Goal: Task Accomplishment & Management: Complete application form

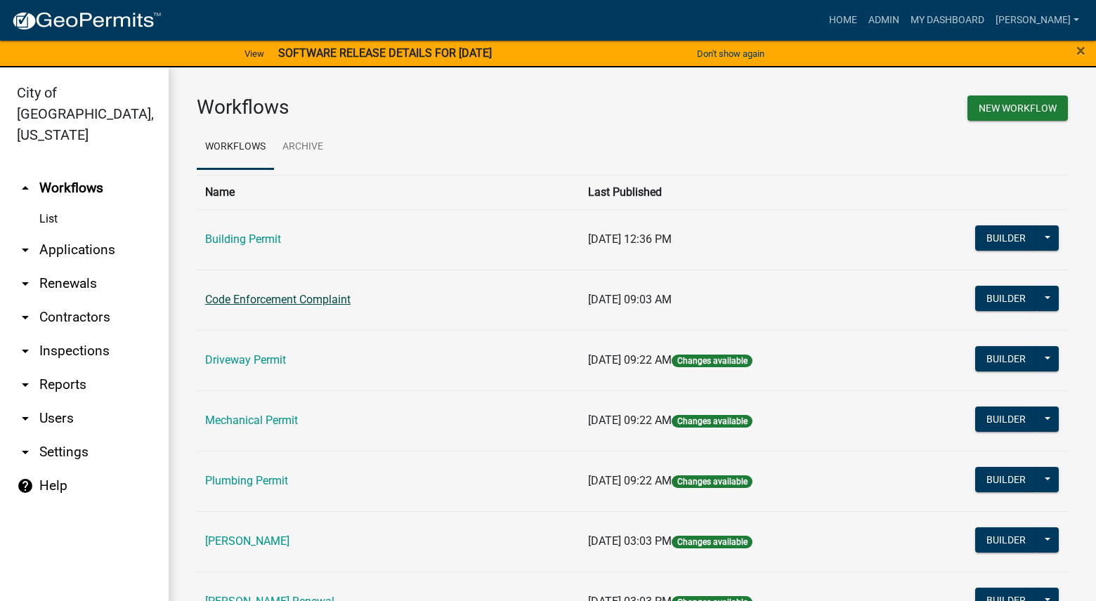
click at [297, 303] on link "Code Enforcement Complaint" at bounding box center [277, 299] width 145 height 13
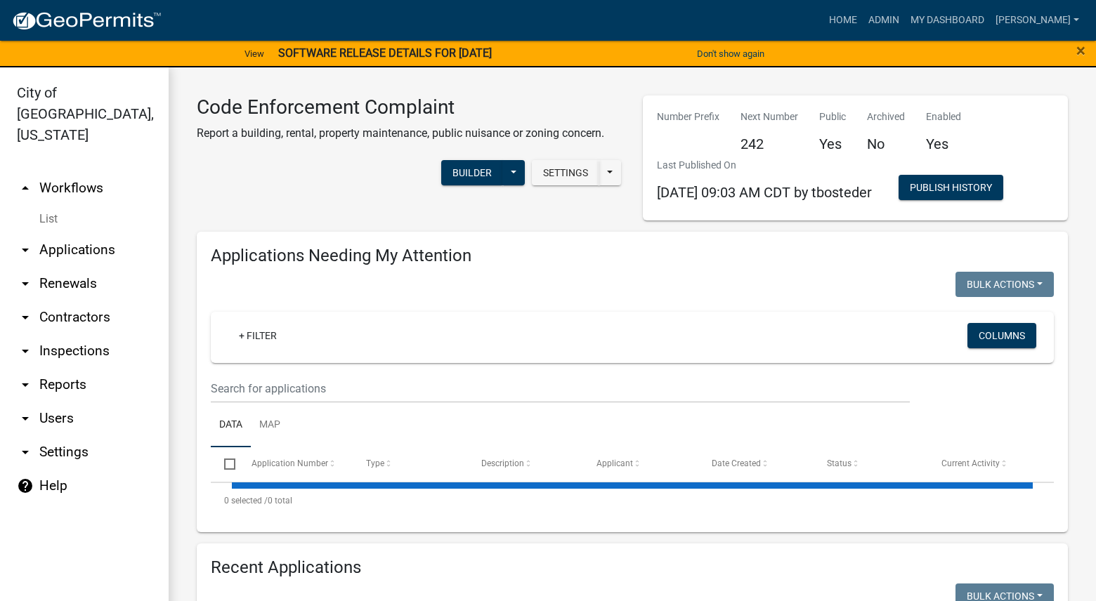
select select "3: 100"
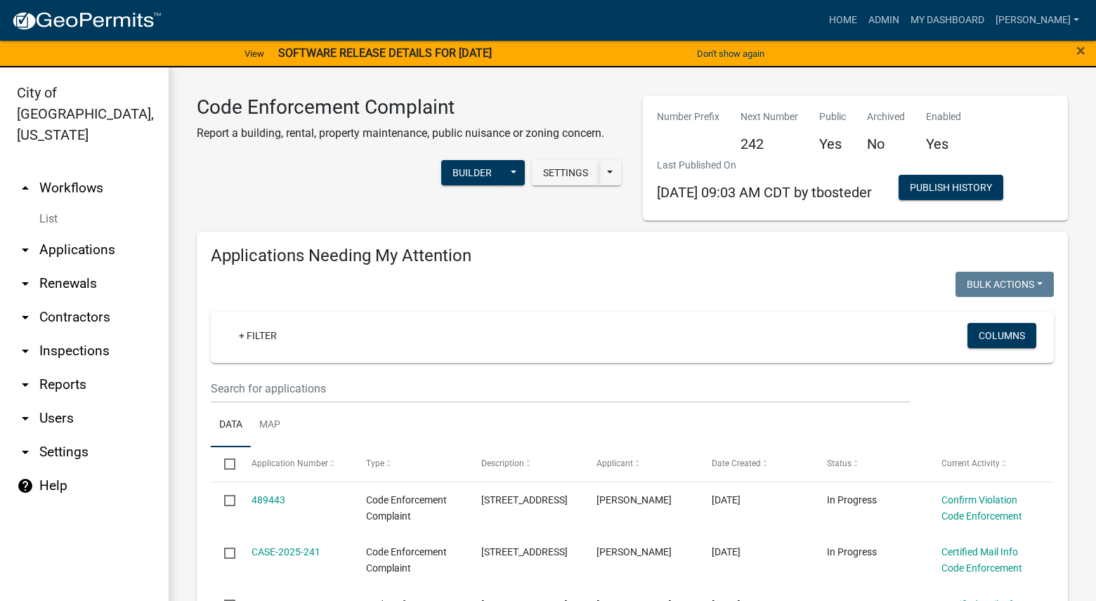
select select "3: 100"
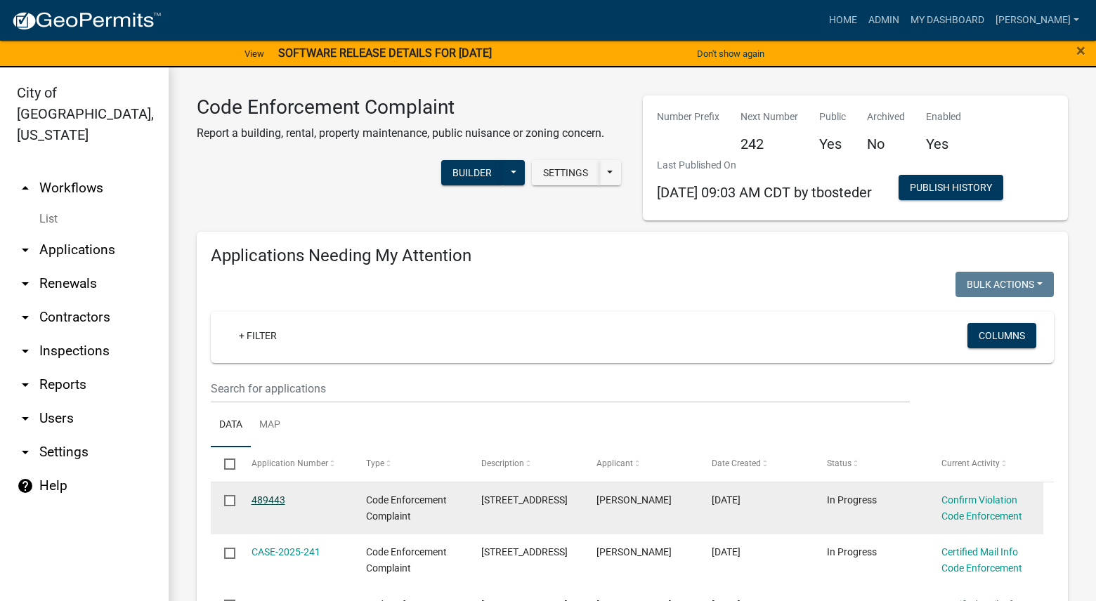
click at [267, 499] on link "489443" at bounding box center [268, 500] width 34 height 11
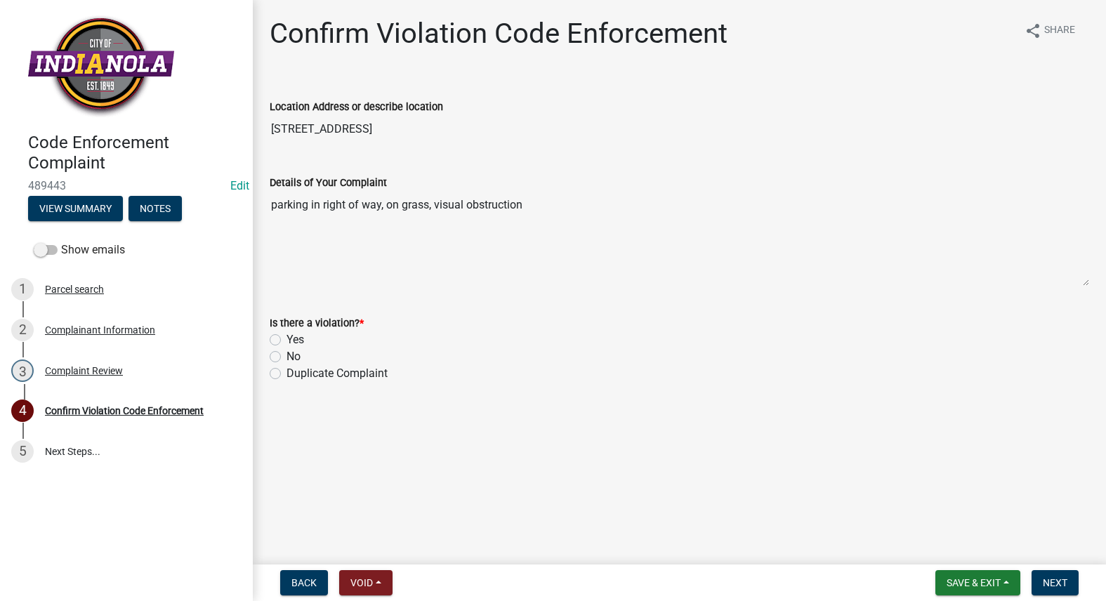
click at [287, 356] on label "No" at bounding box center [294, 356] width 14 height 17
click at [287, 356] on input "No" at bounding box center [291, 352] width 9 height 9
radio input "true"
click at [1051, 576] on button "Next" at bounding box center [1055, 582] width 47 height 25
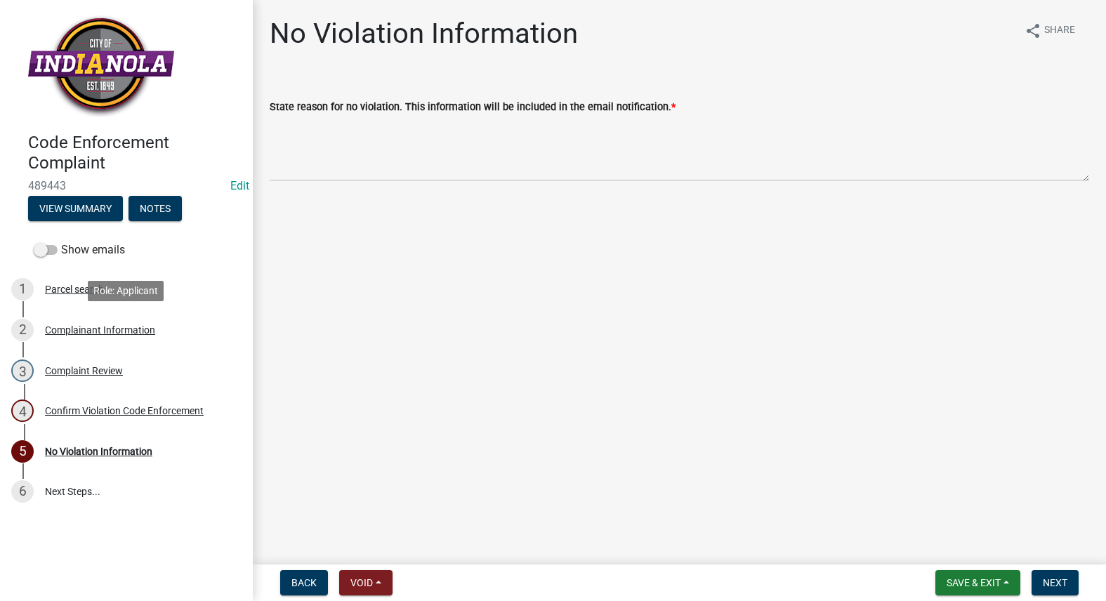
click at [136, 329] on div "Complainant Information" at bounding box center [100, 330] width 110 height 10
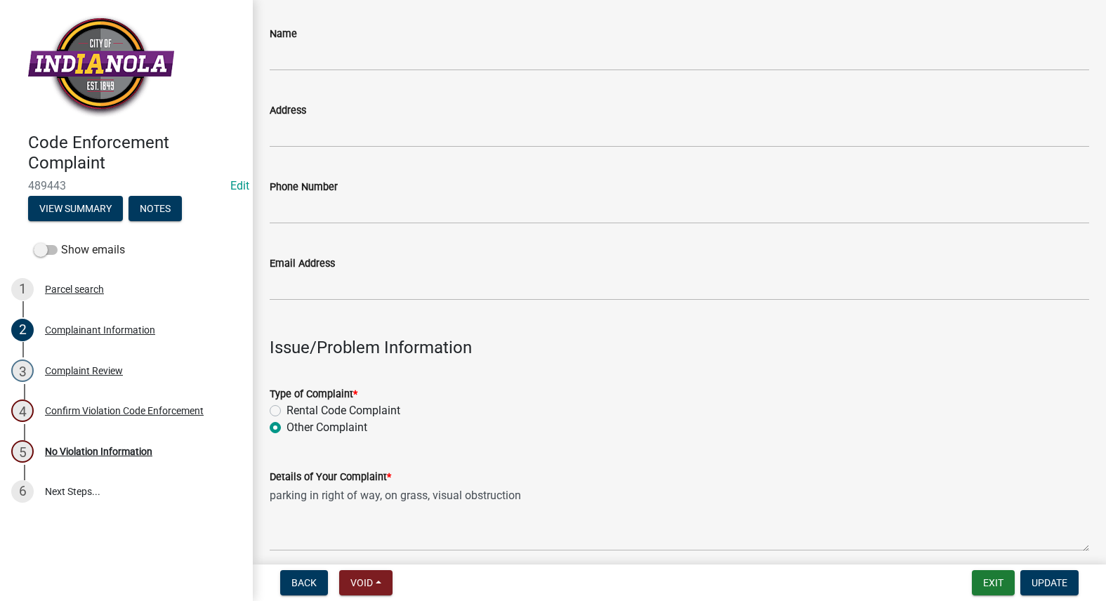
scroll to position [492, 0]
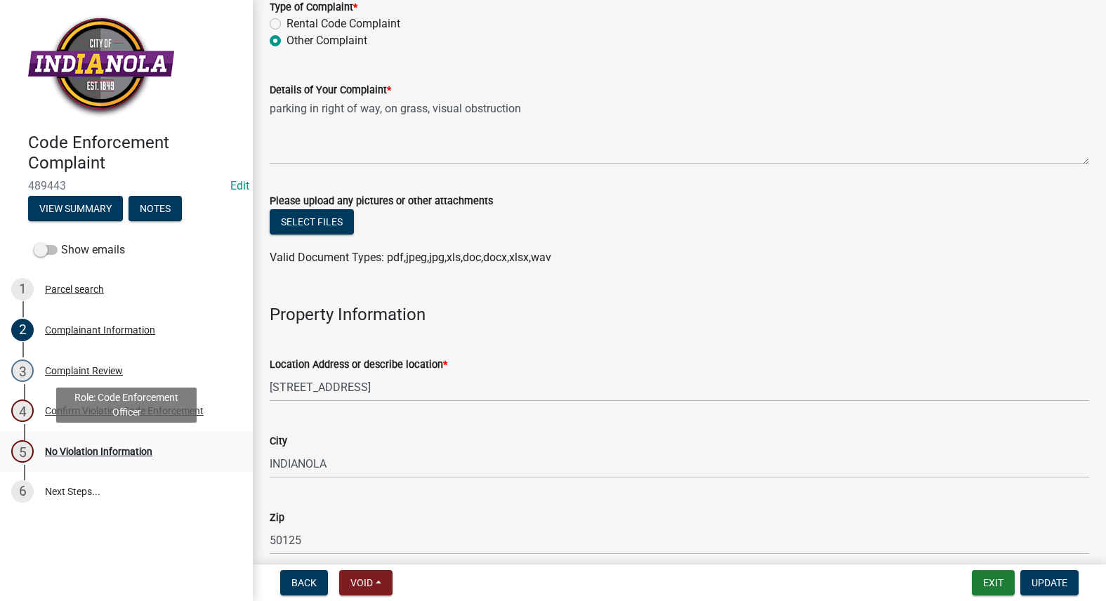
click at [107, 451] on div "No Violation Information" at bounding box center [98, 452] width 107 height 10
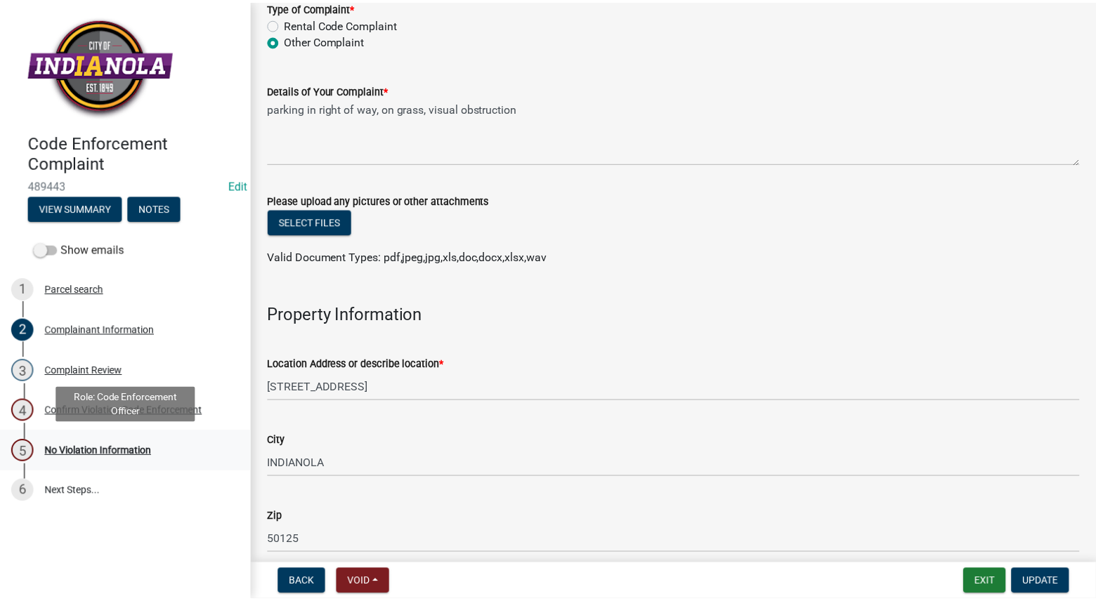
scroll to position [0, 0]
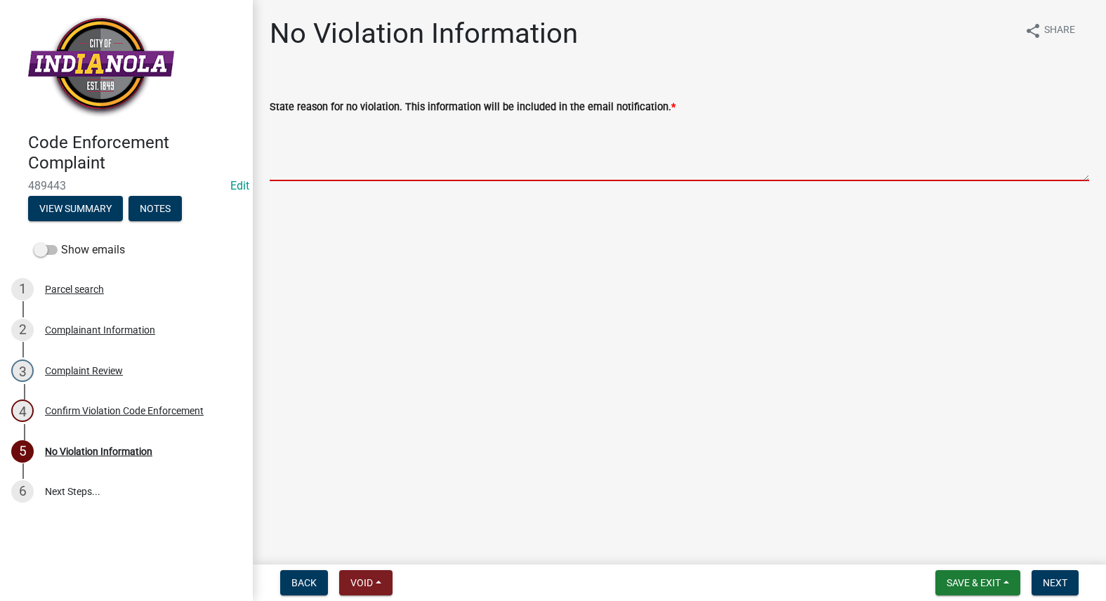
click at [396, 157] on textarea "State reason for no violation. This information will be included in the email n…" at bounding box center [680, 148] width 820 height 66
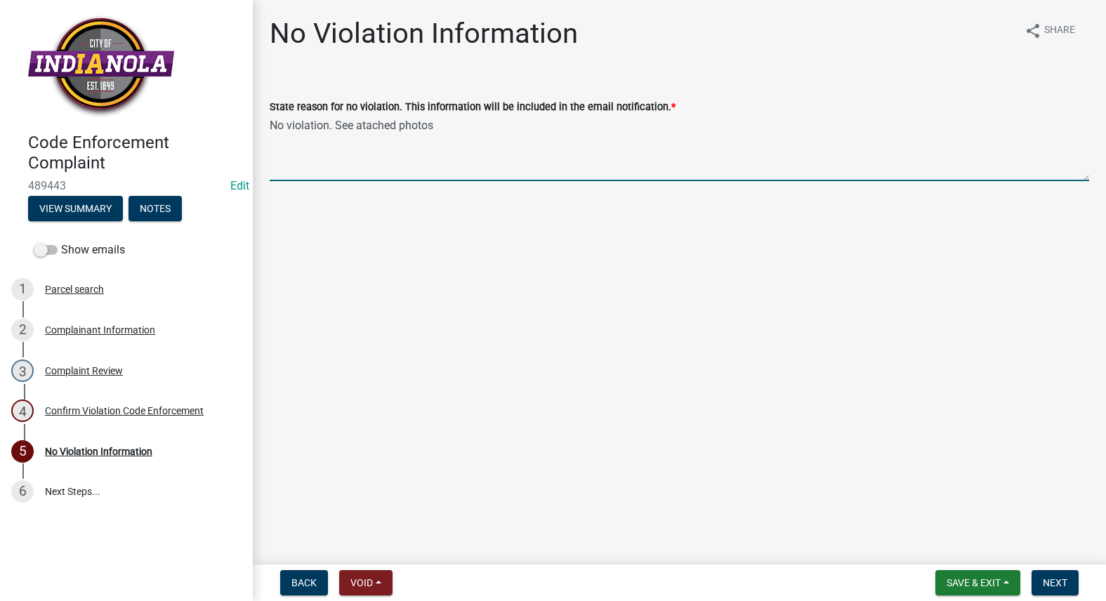
drag, startPoint x: 372, startPoint y: 114, endPoint x: 371, endPoint y: 123, distance: 8.5
click at [371, 123] on textarea "No violation. See atached photos" at bounding box center [680, 148] width 820 height 66
click at [171, 207] on button "Notes" at bounding box center [155, 208] width 53 height 25
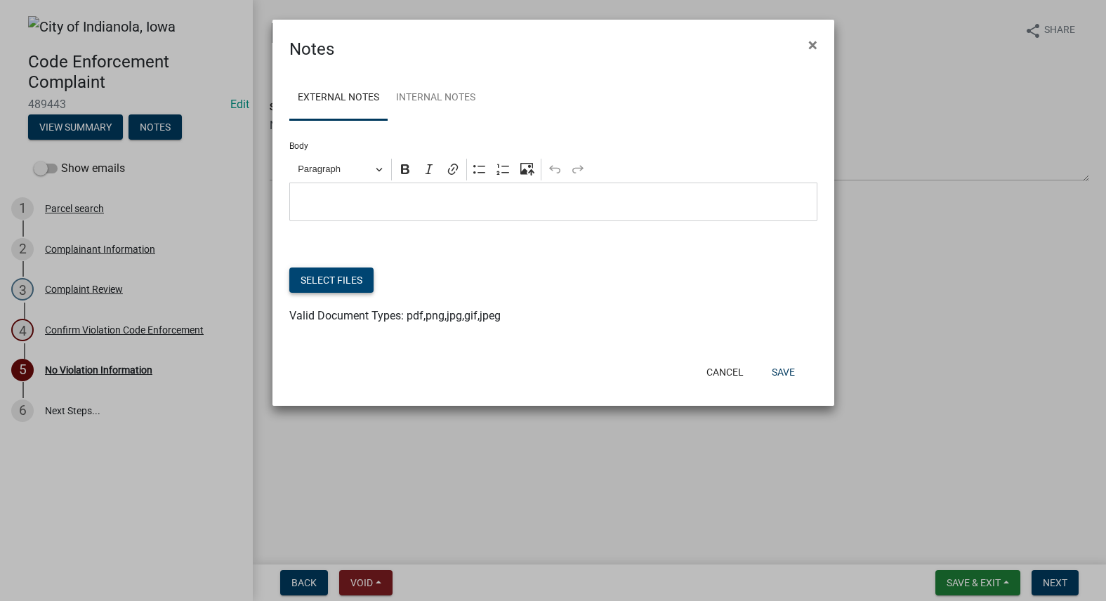
click at [326, 275] on button "Select files" at bounding box center [331, 280] width 84 height 25
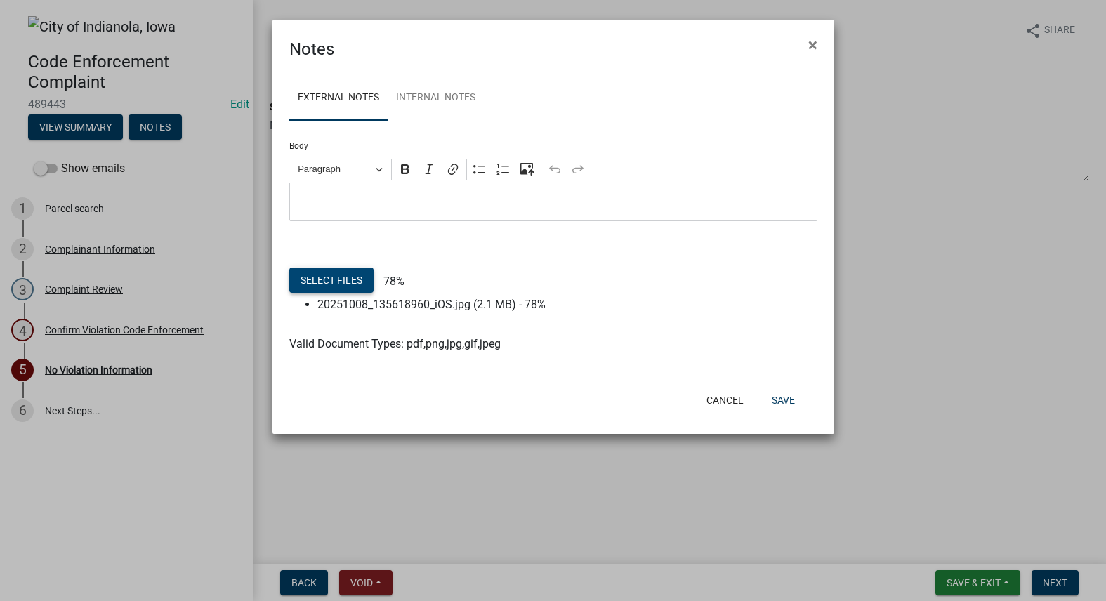
click at [343, 286] on button "Select files" at bounding box center [331, 280] width 84 height 25
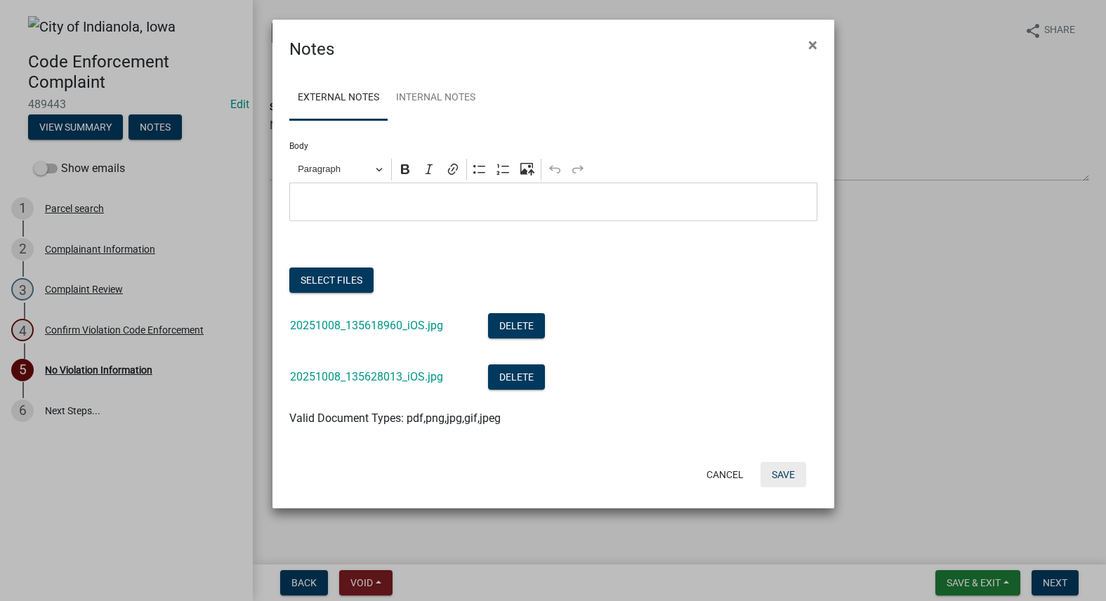
drag, startPoint x: 335, startPoint y: 93, endPoint x: 783, endPoint y: 473, distance: 588.0
click at [783, 473] on button "Save" at bounding box center [784, 474] width 46 height 25
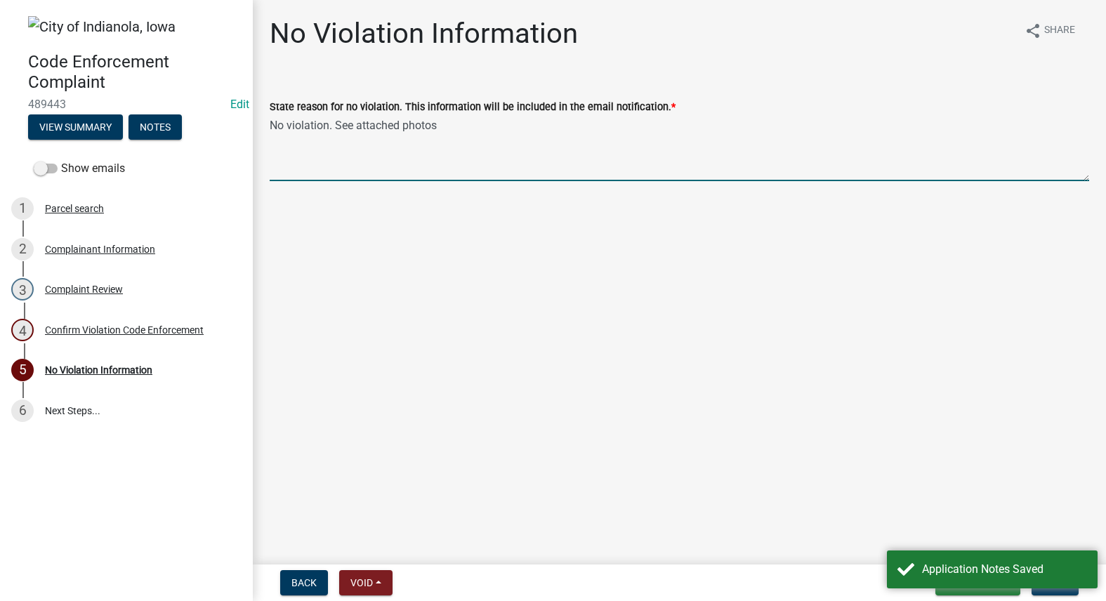
click at [509, 126] on textarea "No violation. See attached photos" at bounding box center [680, 148] width 820 height 66
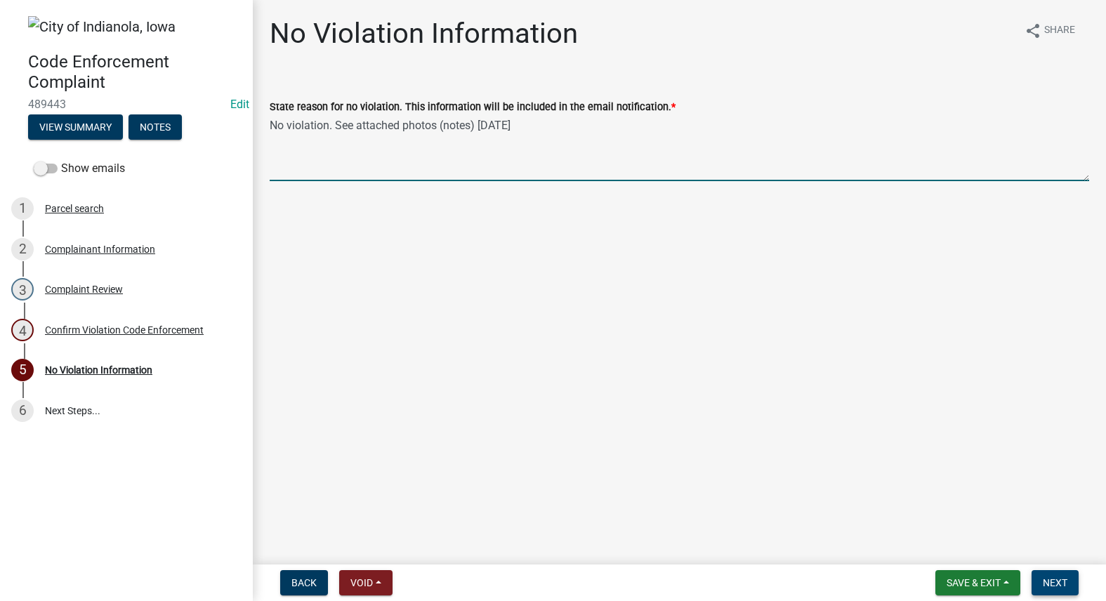
type textarea "No violation. See attached photos (notes) [DATE]"
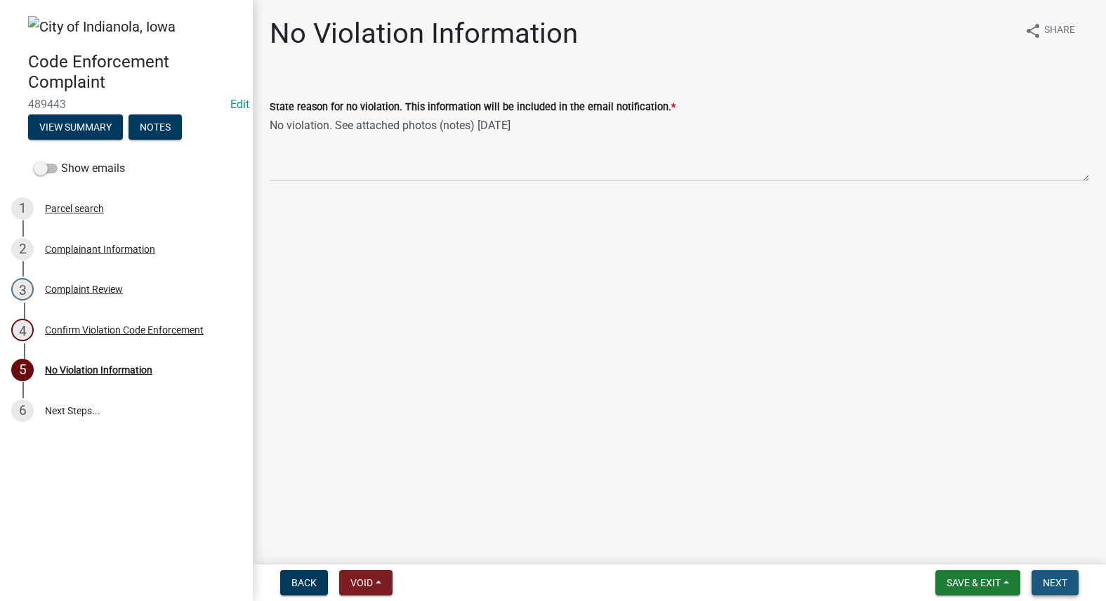
click at [1065, 587] on span "Next" at bounding box center [1055, 582] width 25 height 11
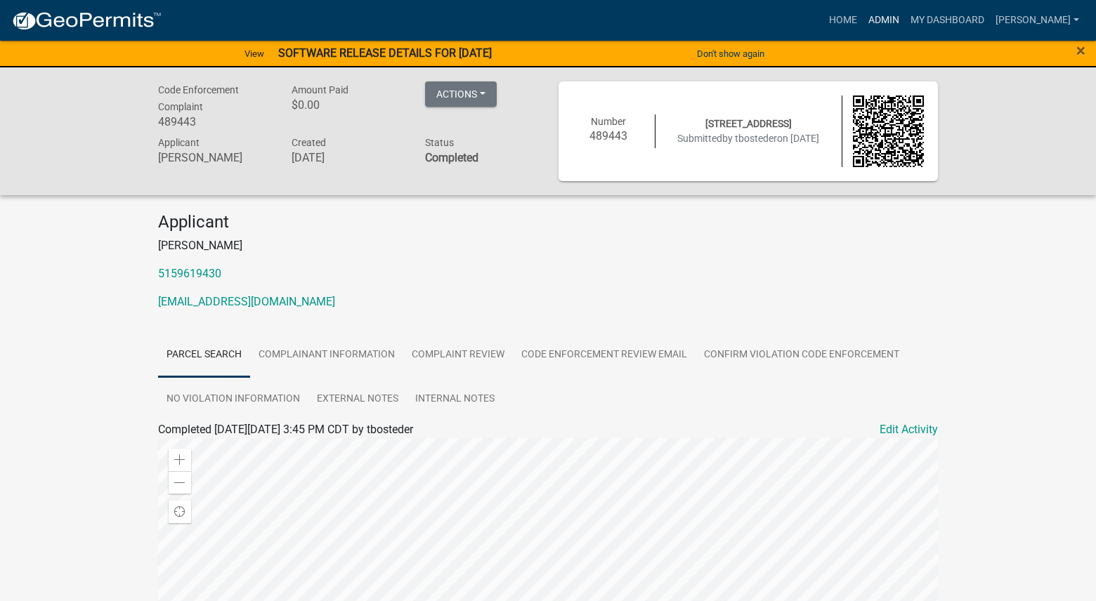
click at [905, 25] on link "Admin" at bounding box center [884, 20] width 42 height 27
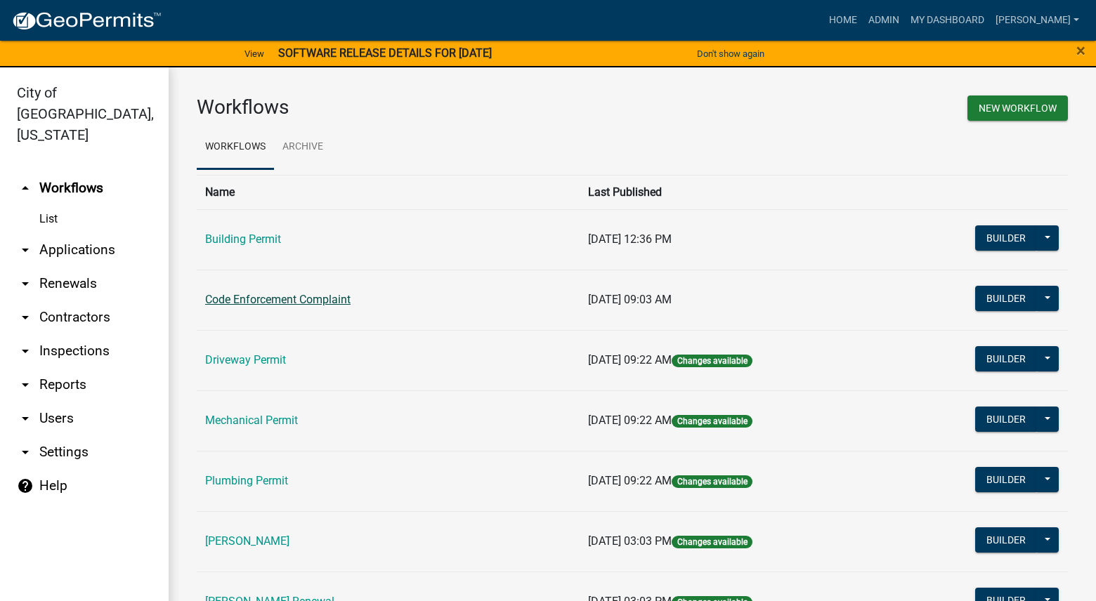
click at [339, 300] on link "Code Enforcement Complaint" at bounding box center [277, 299] width 145 height 13
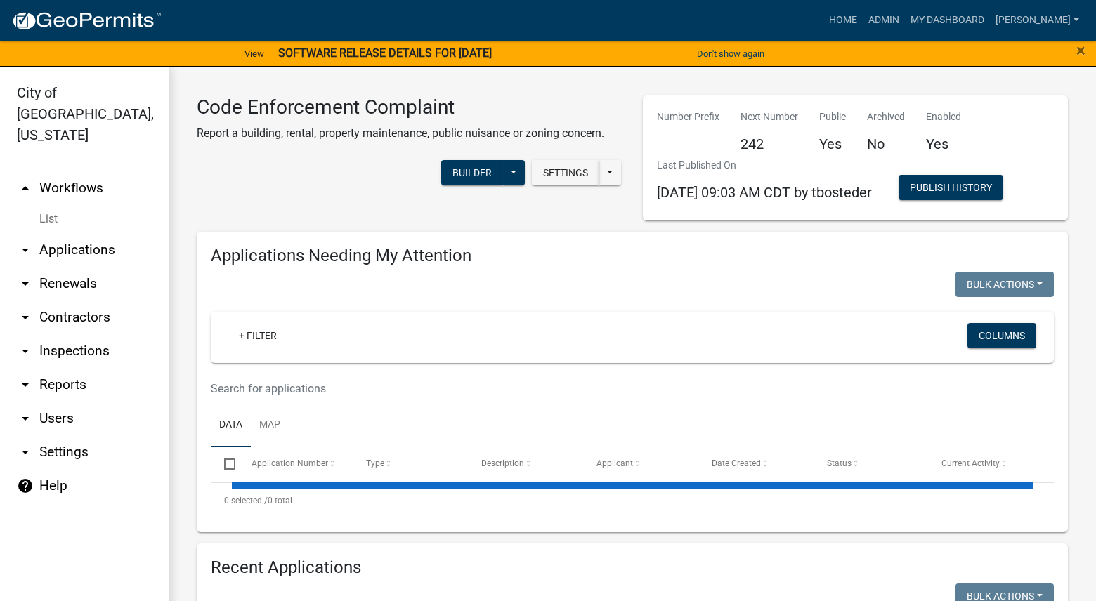
select select "3: 100"
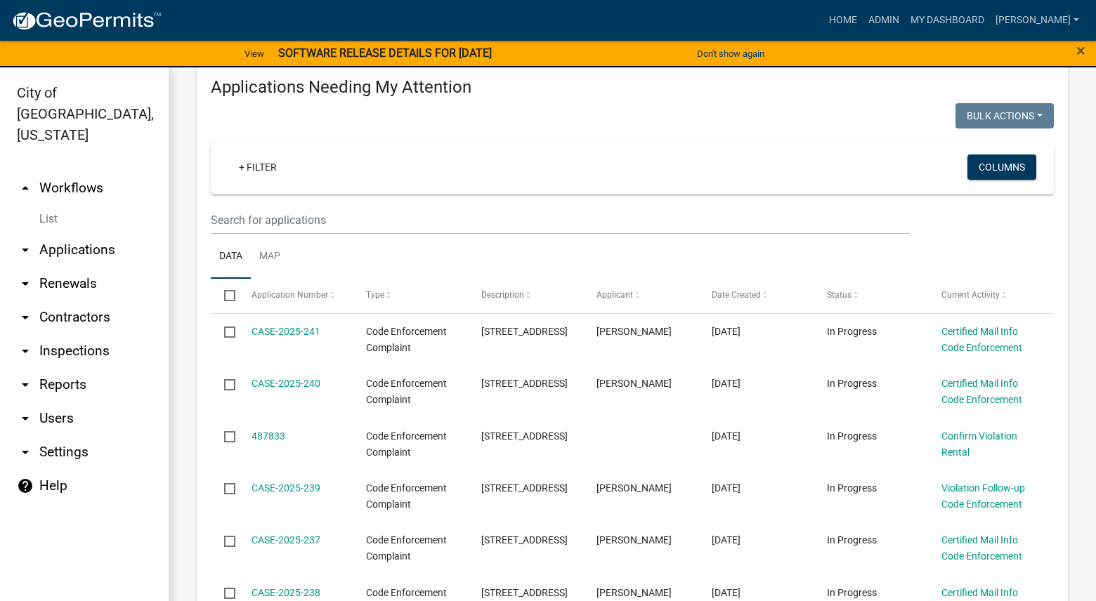
scroll to position [351, 0]
